Goal: Information Seeking & Learning: Learn about a topic

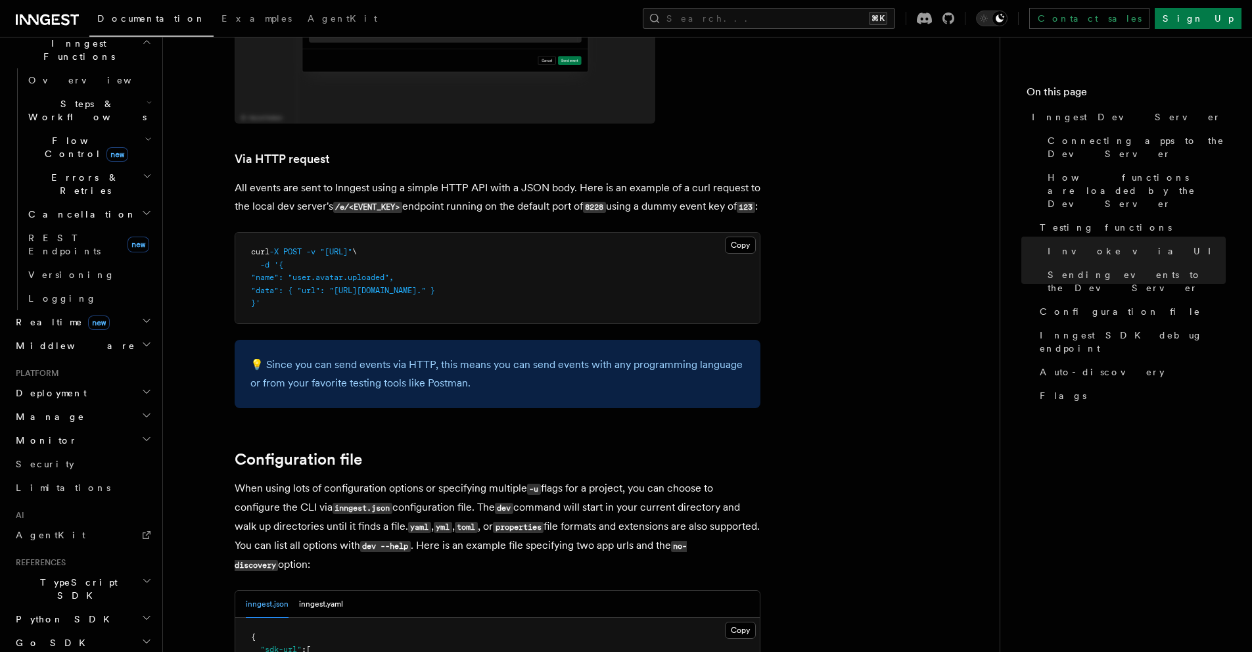
scroll to position [518, 0]
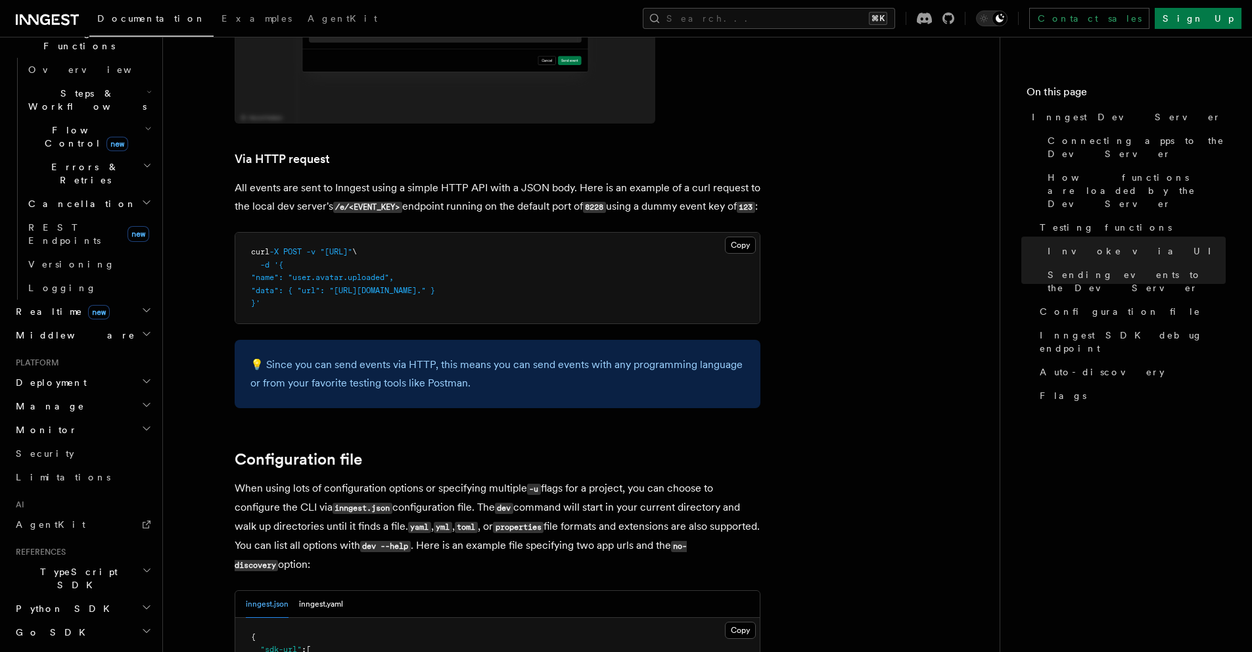
click at [141, 376] on icon "button" at bounding box center [146, 381] width 11 height 11
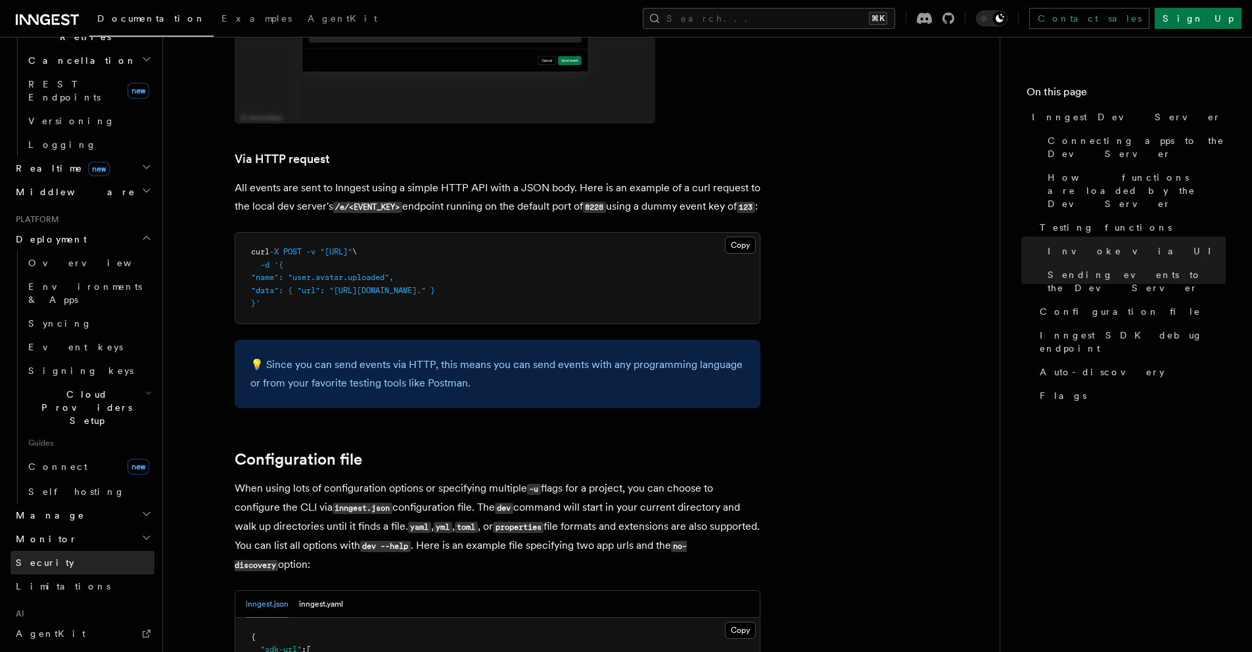
scroll to position [669, 0]
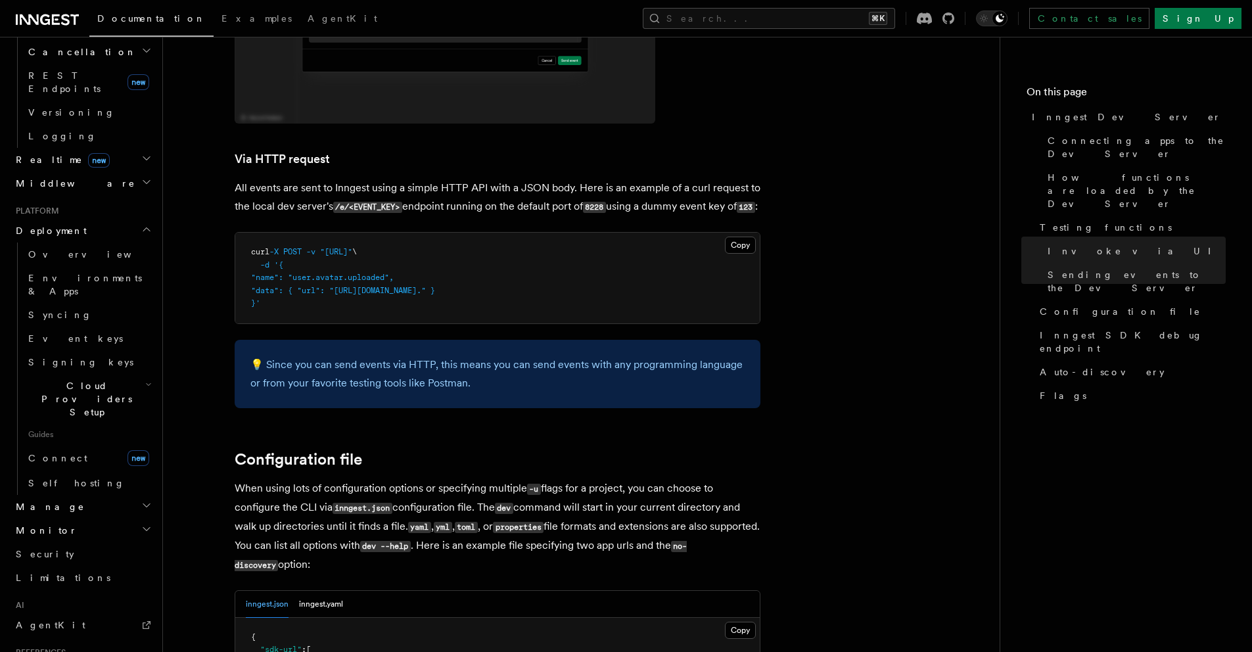
click at [141, 500] on icon "button" at bounding box center [146, 505] width 11 height 11
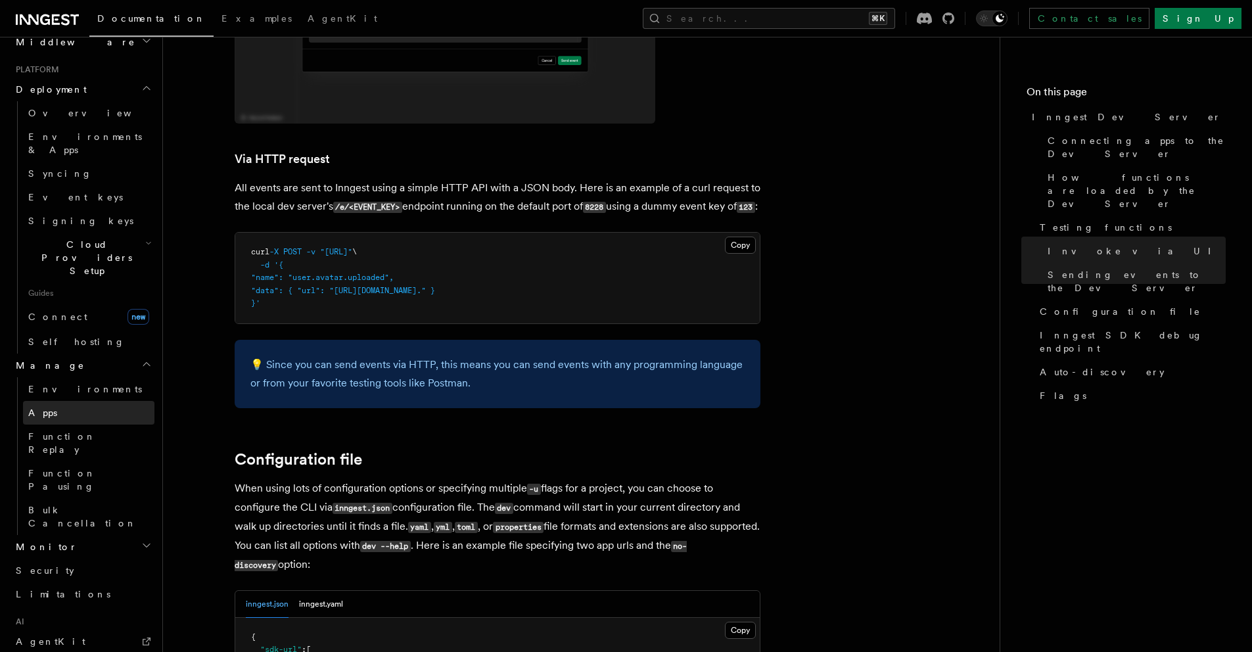
scroll to position [819, 0]
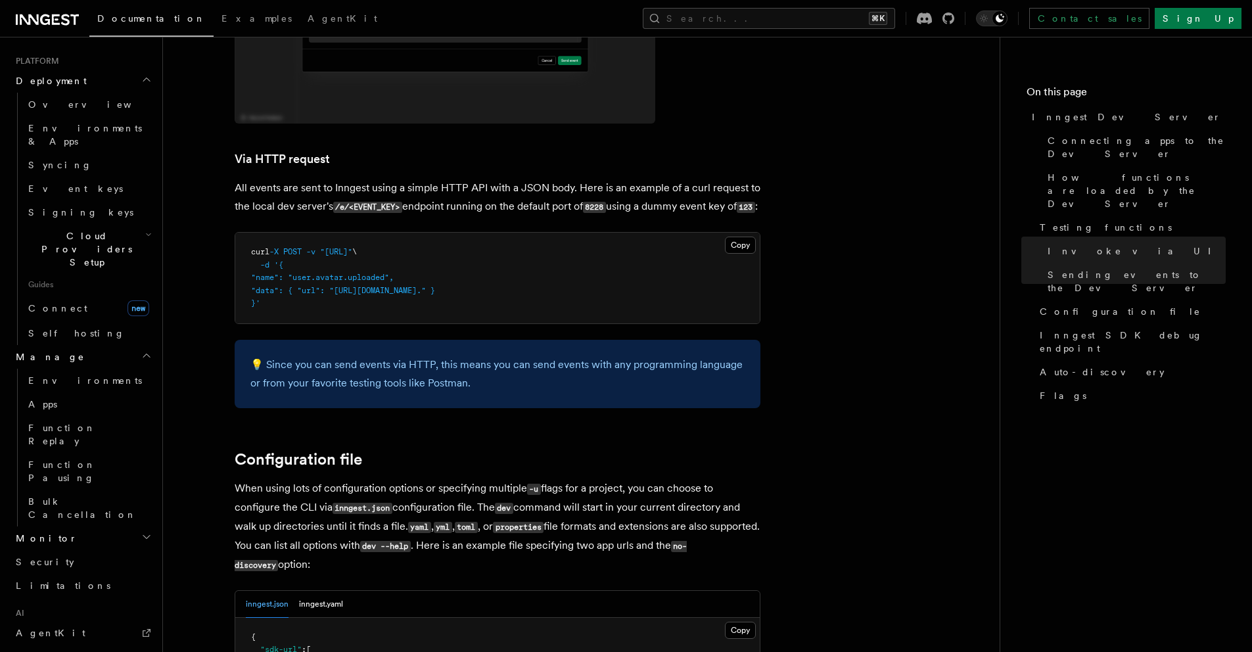
click at [143, 535] on icon "button" at bounding box center [146, 536] width 7 height 3
click at [73, 550] on link "Insights new" at bounding box center [88, 563] width 131 height 26
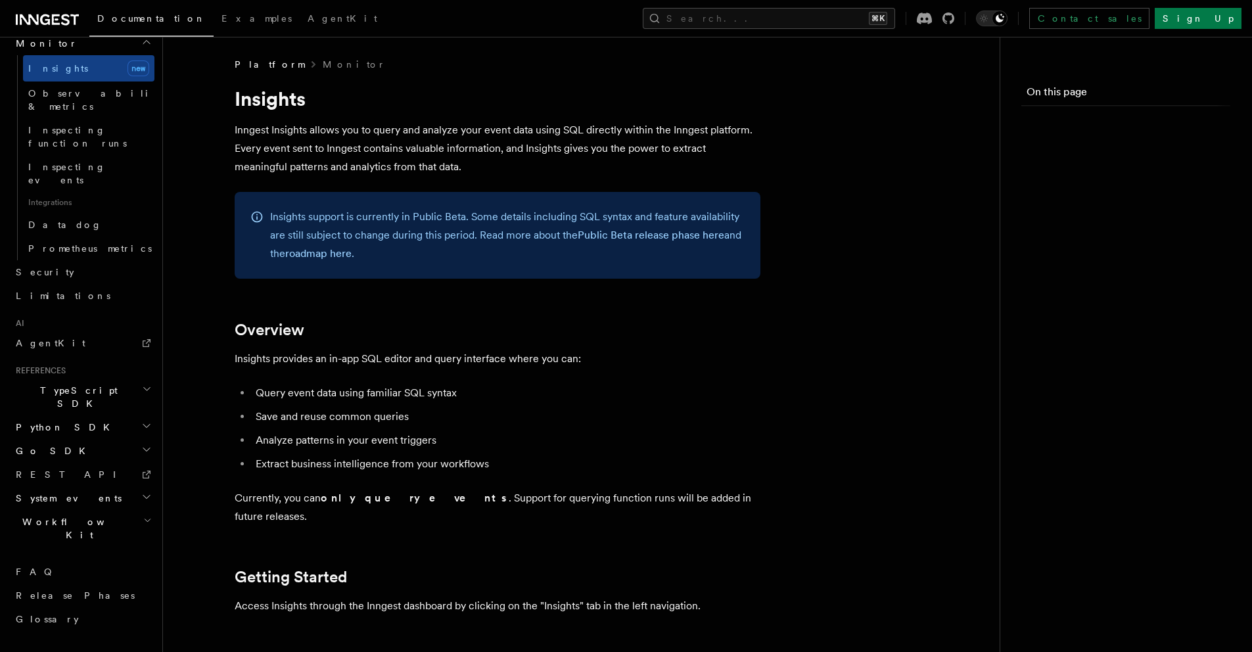
scroll to position [591, 0]
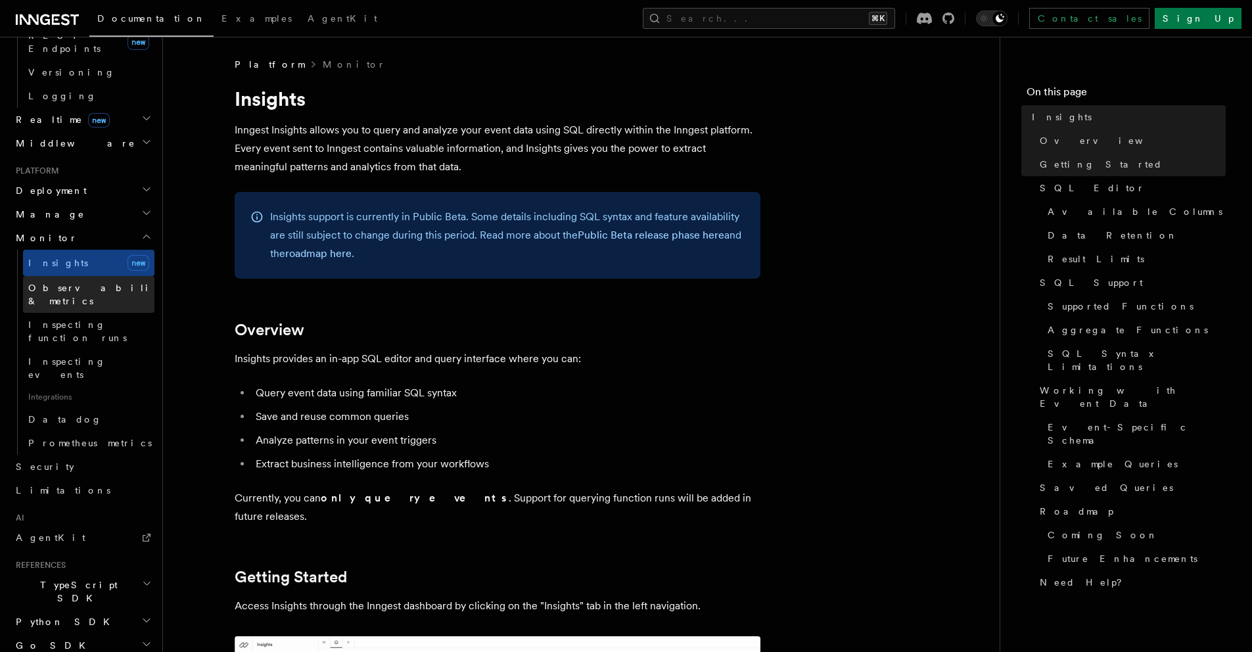
click at [76, 276] on link "Observability & metrics" at bounding box center [88, 294] width 131 height 37
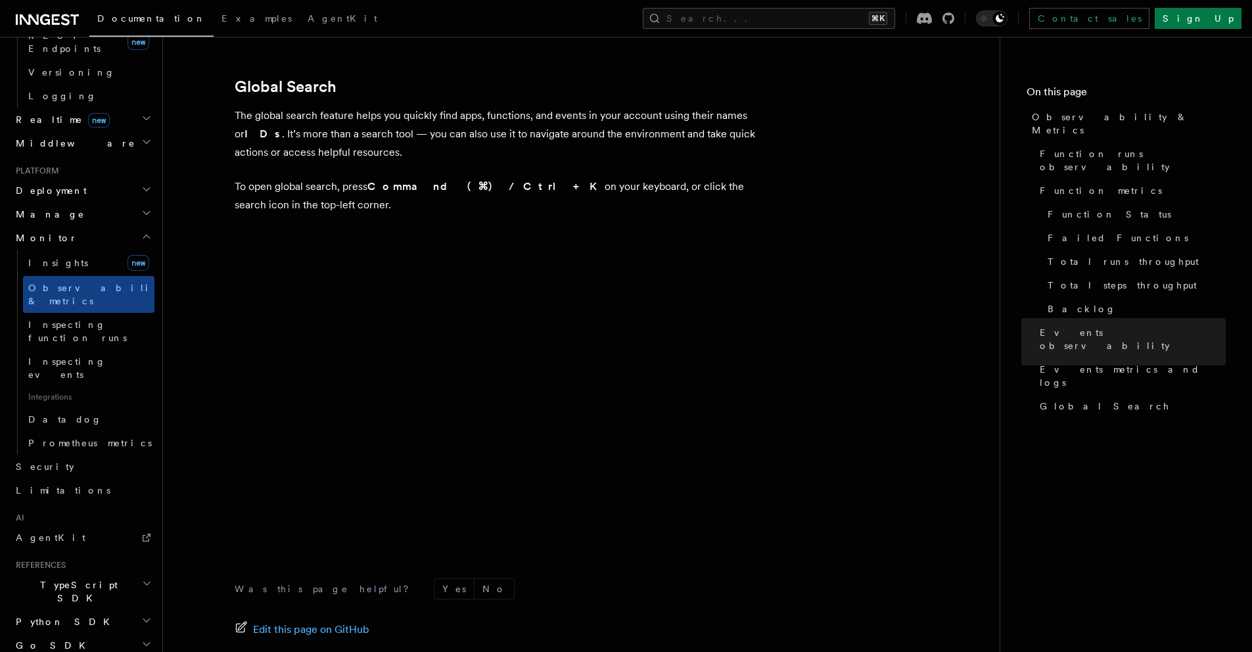
scroll to position [4326, 0]
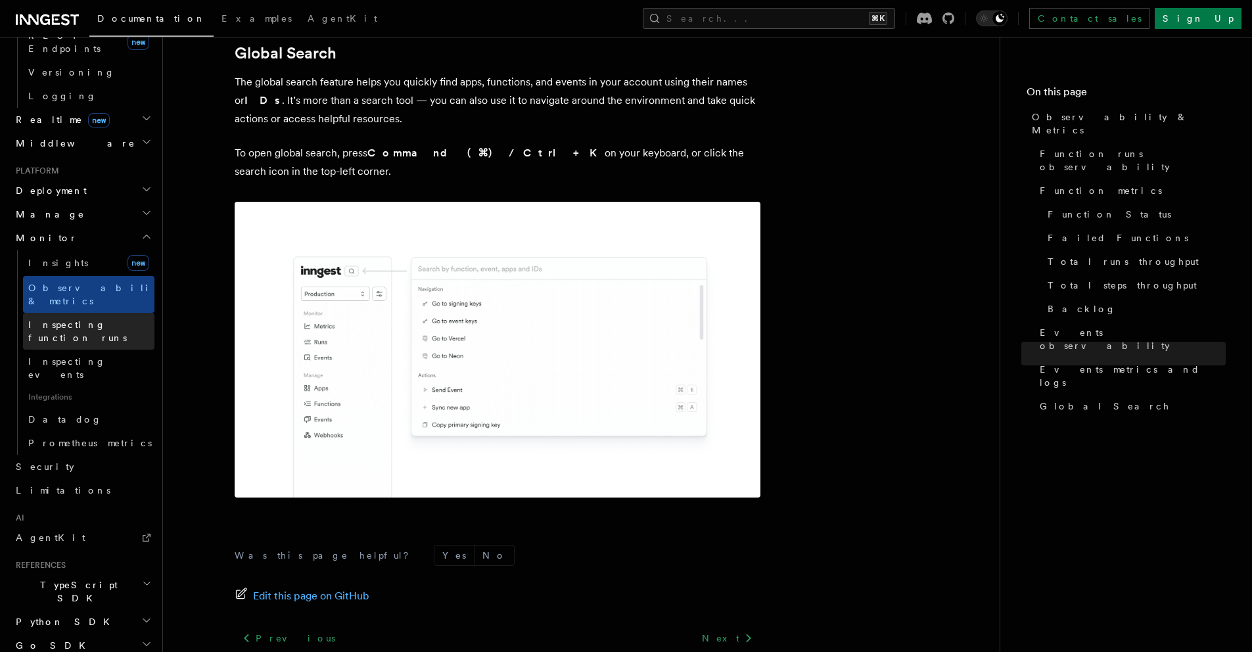
click at [41, 318] on span "Inspecting function runs" at bounding box center [91, 331] width 126 height 26
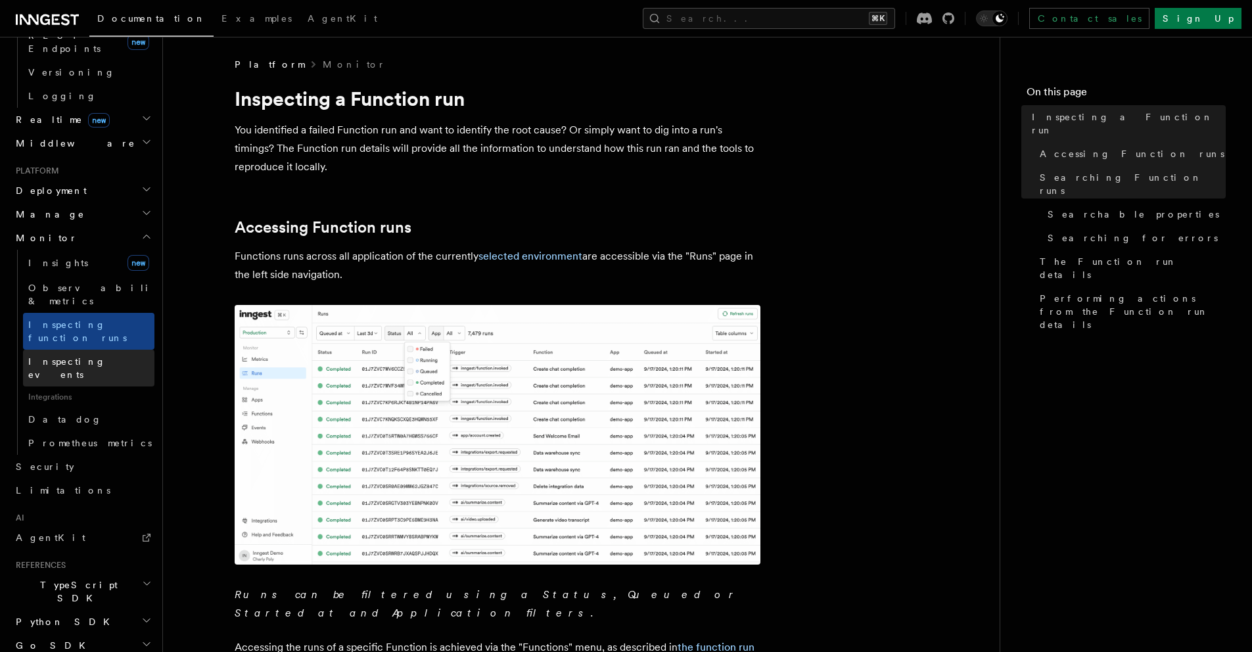
click at [52, 350] on link "Inspecting events" at bounding box center [88, 368] width 131 height 37
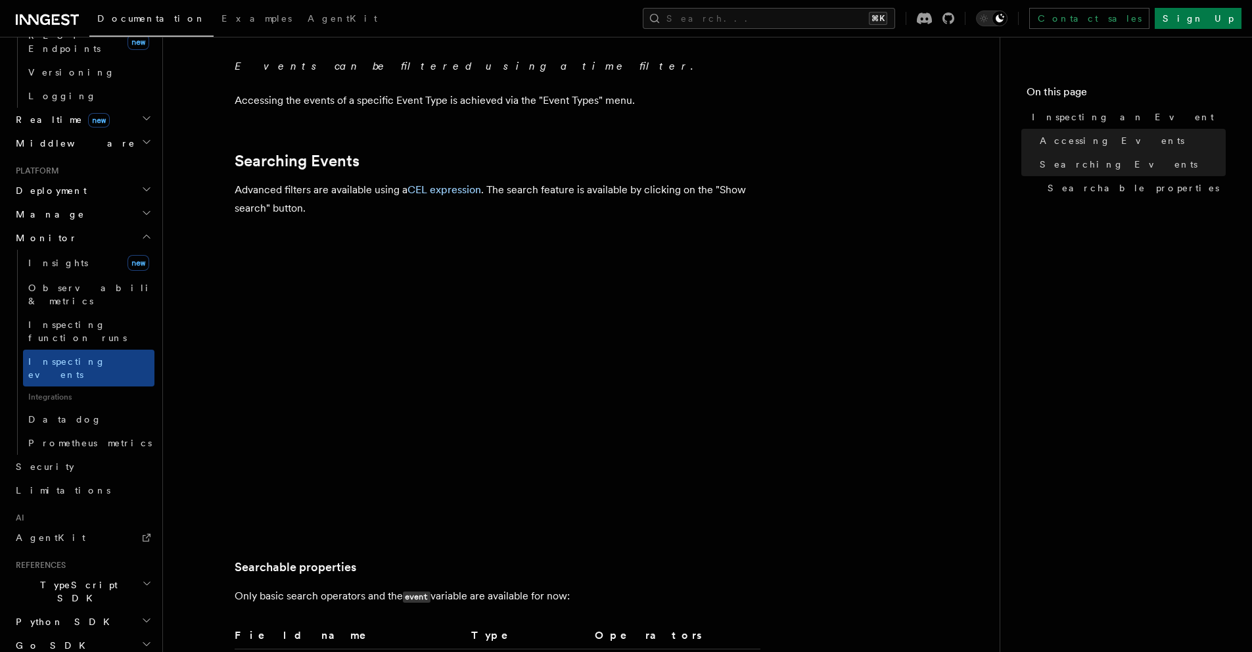
scroll to position [647, 0]
